Goal: Find contact information: Find contact information

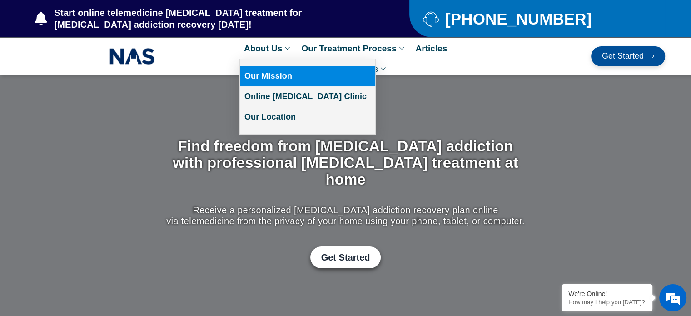
click at [268, 72] on link "Our Mission" at bounding box center [307, 76] width 135 height 20
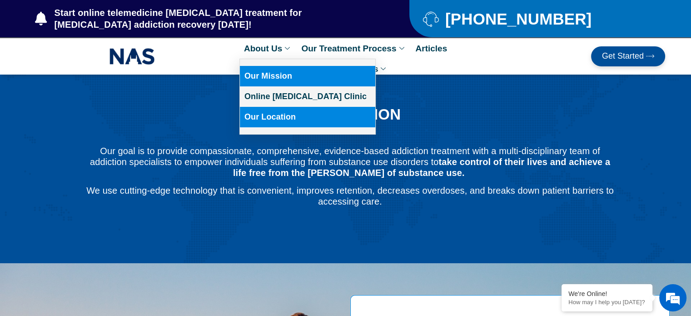
click at [257, 121] on link "Our Location" at bounding box center [307, 117] width 135 height 20
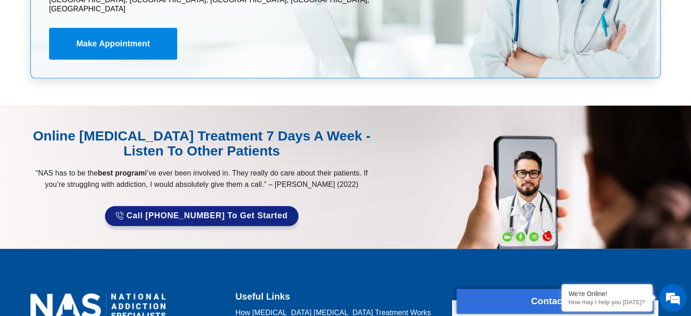
scroll to position [4496, 0]
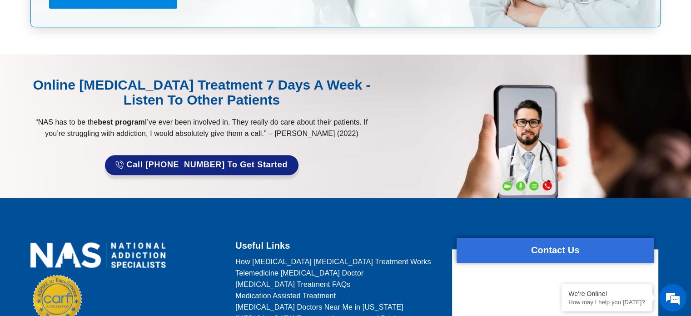
scroll to position [4633, 0]
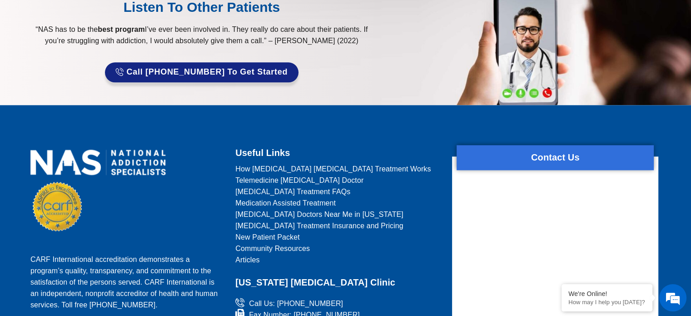
drag, startPoint x: 248, startPoint y: 207, endPoint x: 398, endPoint y: 208, distance: 149.9
copy span "[EMAIL_ADDRESS][DOMAIN_NAME]"
drag, startPoint x: 265, startPoint y: 219, endPoint x: 276, endPoint y: 228, distance: 14.5
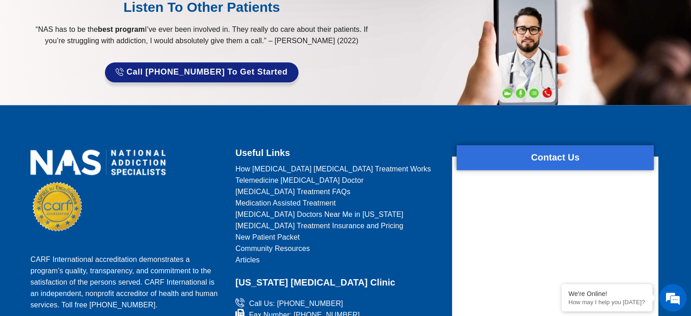
copy span "[STREET_ADDRESS][US_STATE]"
